Goal: Navigation & Orientation: Find specific page/section

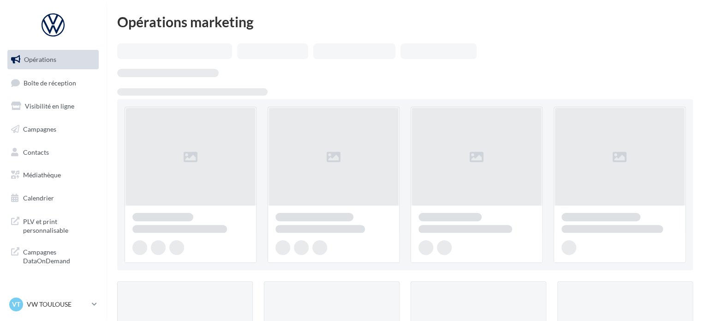
click at [65, 88] on link "Boîte de réception" at bounding box center [53, 83] width 95 height 20
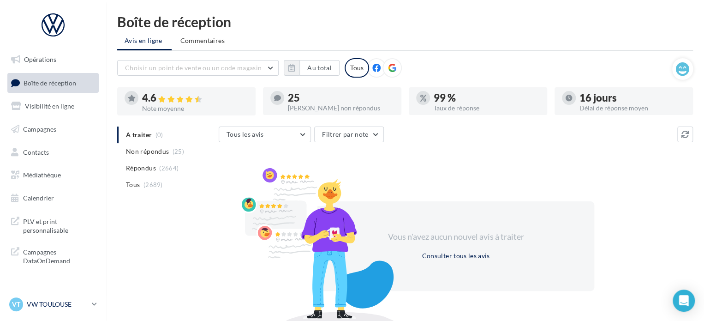
click at [81, 302] on p "VW TOULOUSE" at bounding box center [57, 303] width 61 height 9
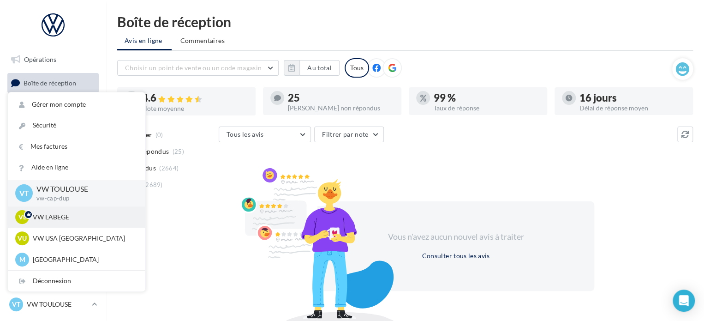
click at [78, 219] on p "VW LABEGE" at bounding box center [83, 216] width 101 height 9
